Goal: Register for event/course

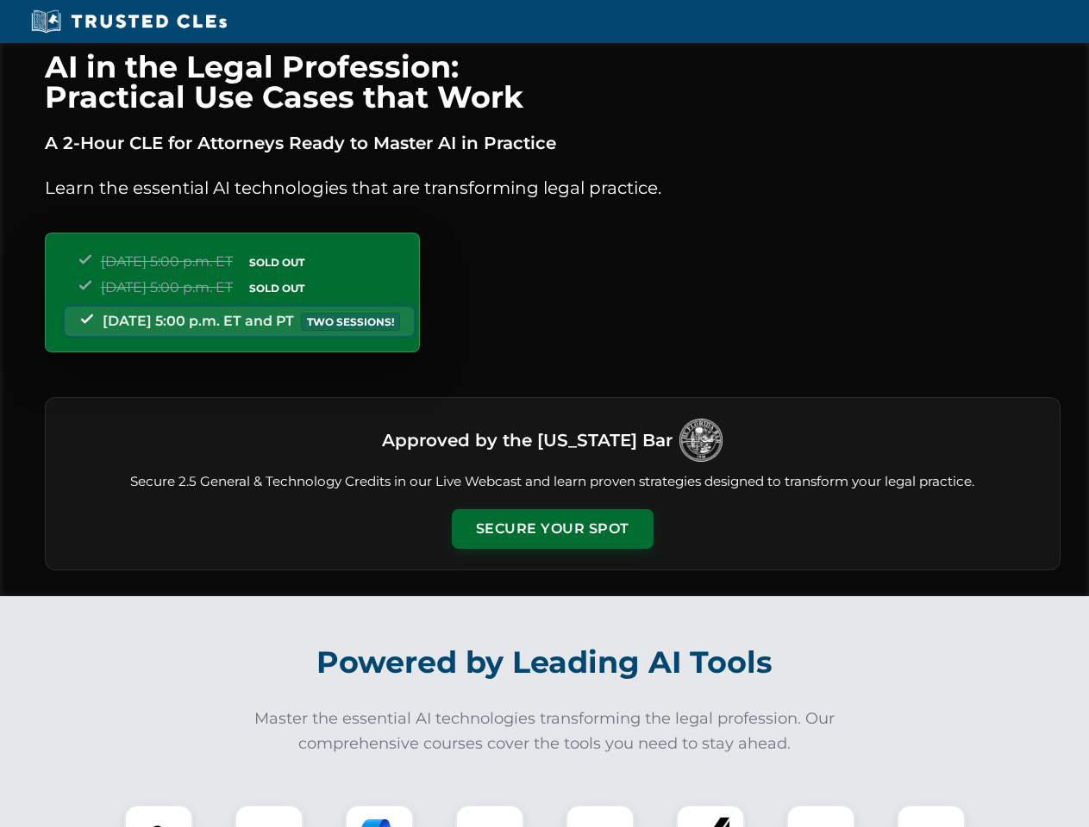
click at [552, 529] on button "Secure Your Spot" at bounding box center [553, 529] width 202 height 40
click at [159, 816] on img at bounding box center [159, 840] width 50 height 50
